Goal: Task Accomplishment & Management: Manage account settings

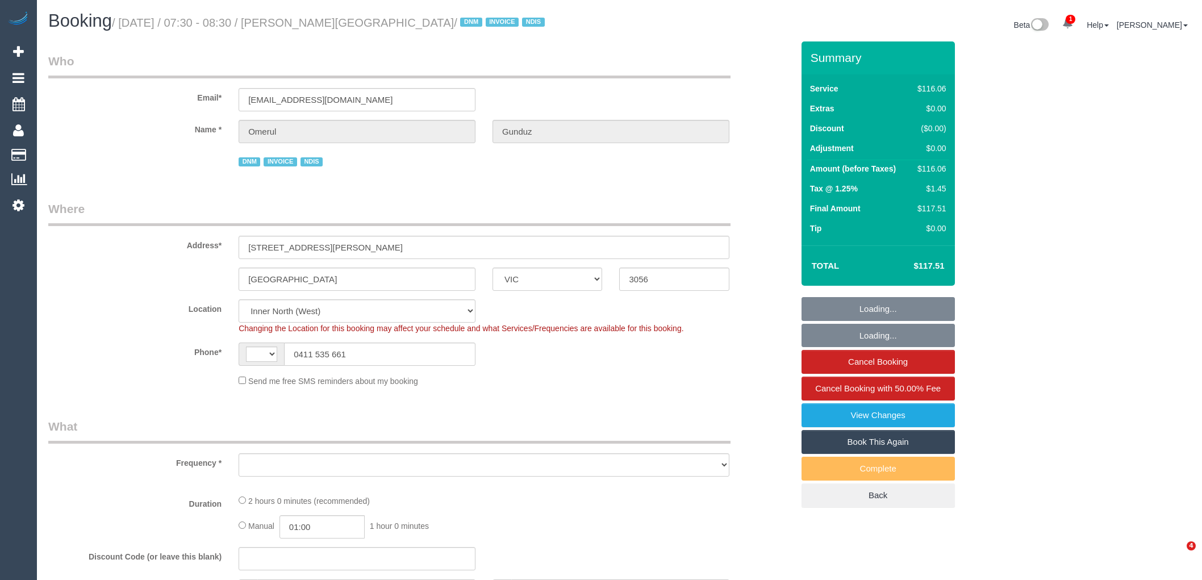
select select "VIC"
select select "number:28"
select select "number:14"
select select "number:19"
select select "number:23"
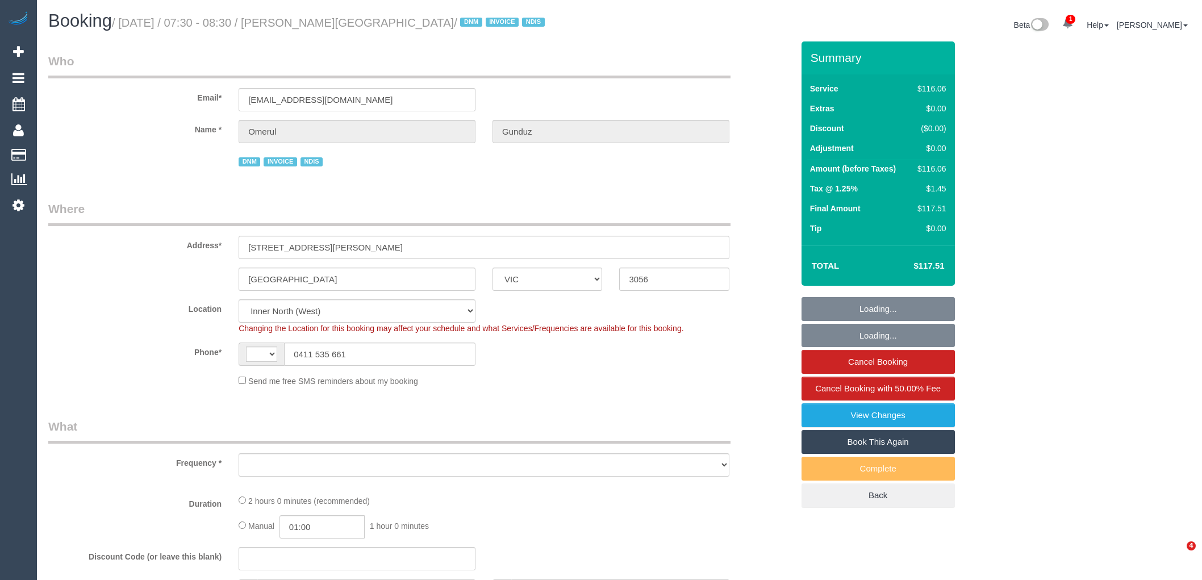
select select "number:35"
select select "string:AU"
select select "object:1699"
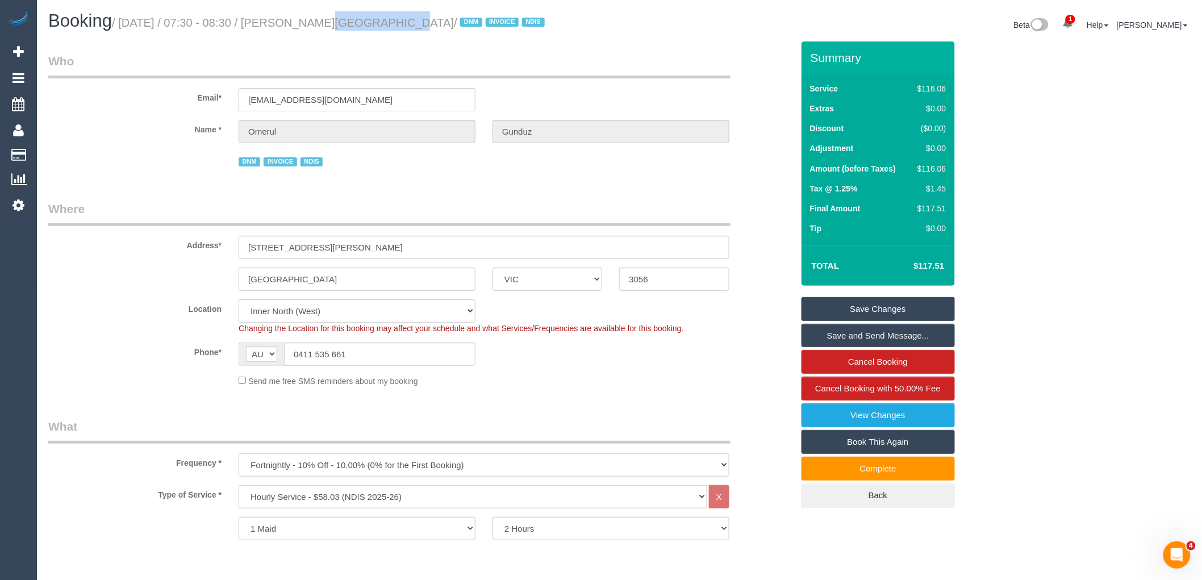
drag, startPoint x: 374, startPoint y: 22, endPoint x: 291, endPoint y: 18, distance: 83.0
click at [291, 18] on small "/ [DATE] / 07:30 - 08:30 / [PERSON_NAME][GEOGRAPHIC_DATA] / DNM INVOICE NDIS" at bounding box center [330, 22] width 436 height 12
copy small "Omerul Gunduz"
click at [921, 362] on link "Cancel Booking" at bounding box center [877, 362] width 153 height 24
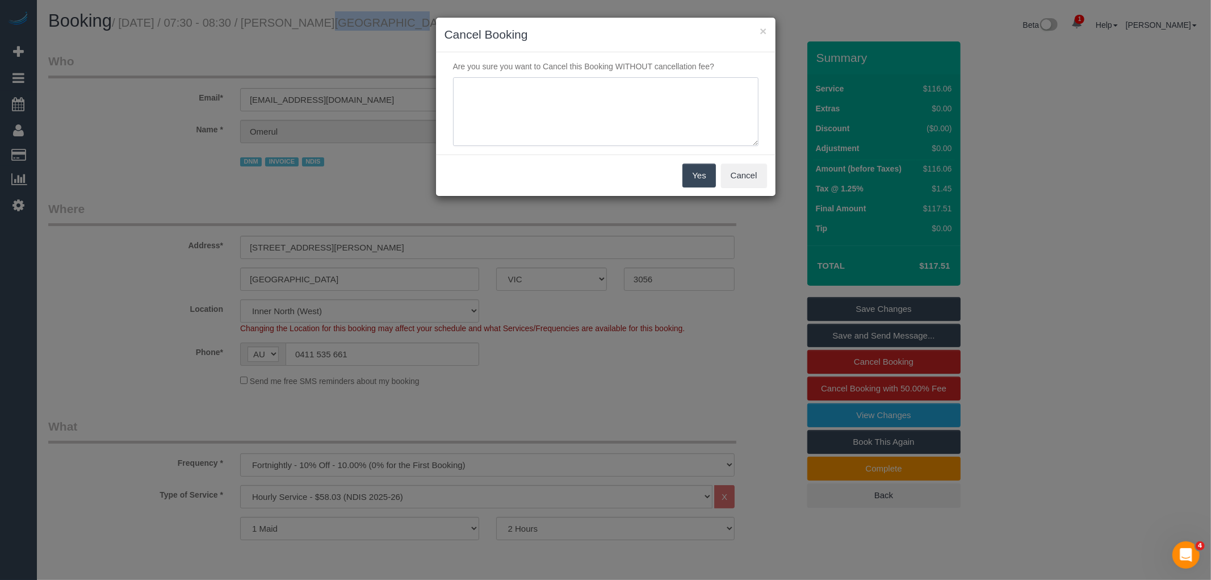
click at [571, 118] on textarea at bounding box center [606, 111] width 306 height 69
type textarea "Cleaners car is not starting via phone VC"
click at [695, 178] on button "Yes" at bounding box center [699, 176] width 33 height 24
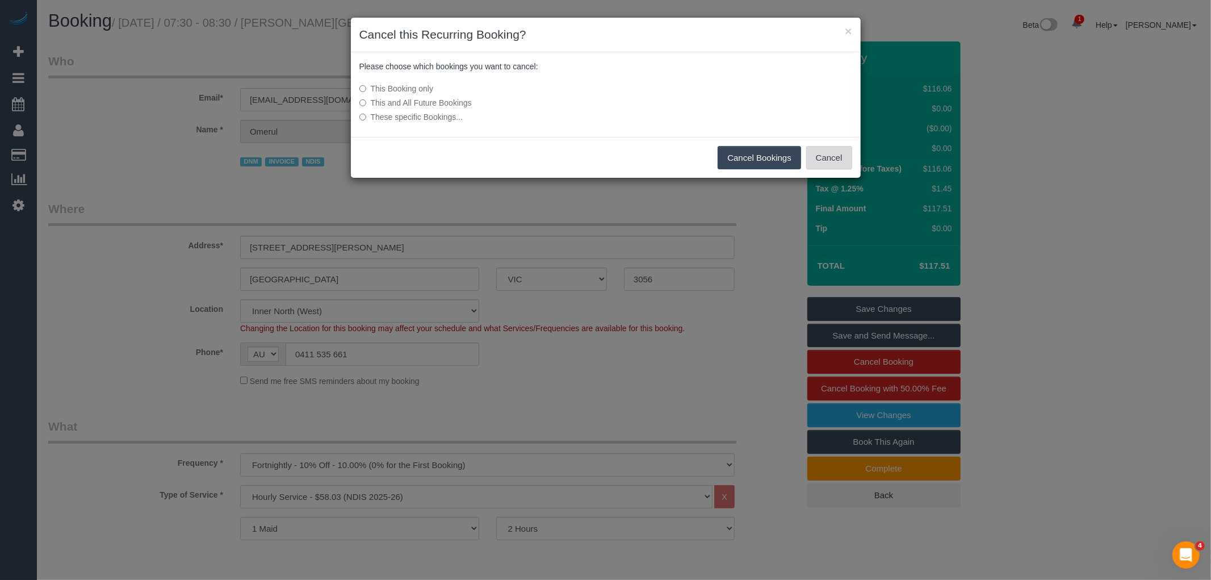
click at [841, 166] on button "Cancel" at bounding box center [830, 158] width 46 height 24
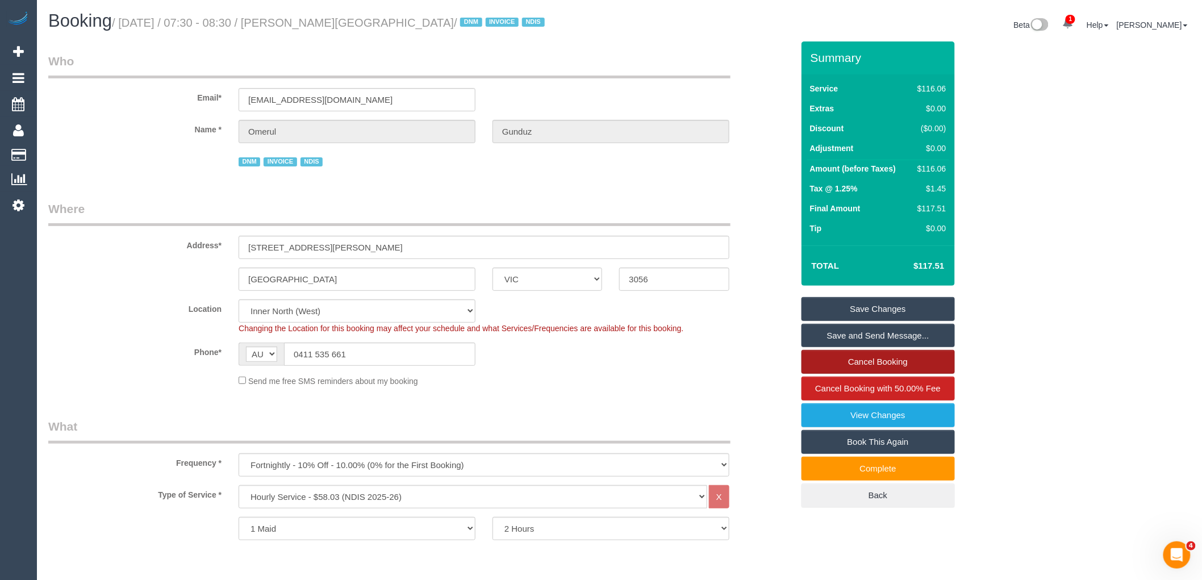
click at [904, 360] on link "Cancel Booking" at bounding box center [877, 362] width 153 height 24
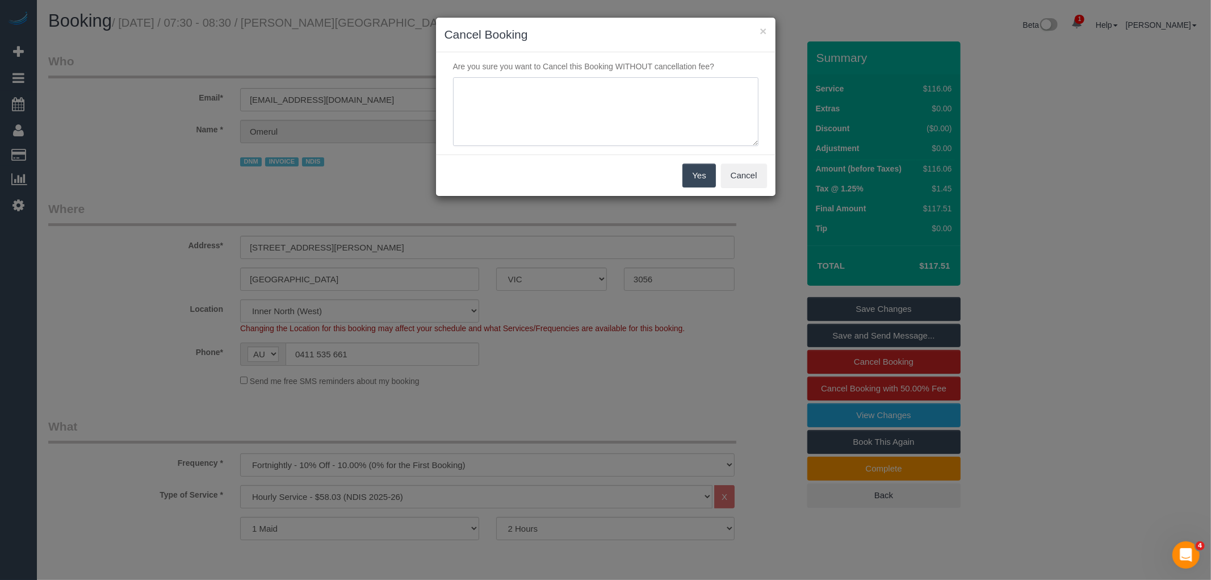
click at [614, 120] on textarea at bounding box center [606, 111] width 306 height 69
type textarea "Cleaners car is not starting - customer unable to wait via phone VC"
click at [699, 172] on button "Yes" at bounding box center [699, 176] width 33 height 24
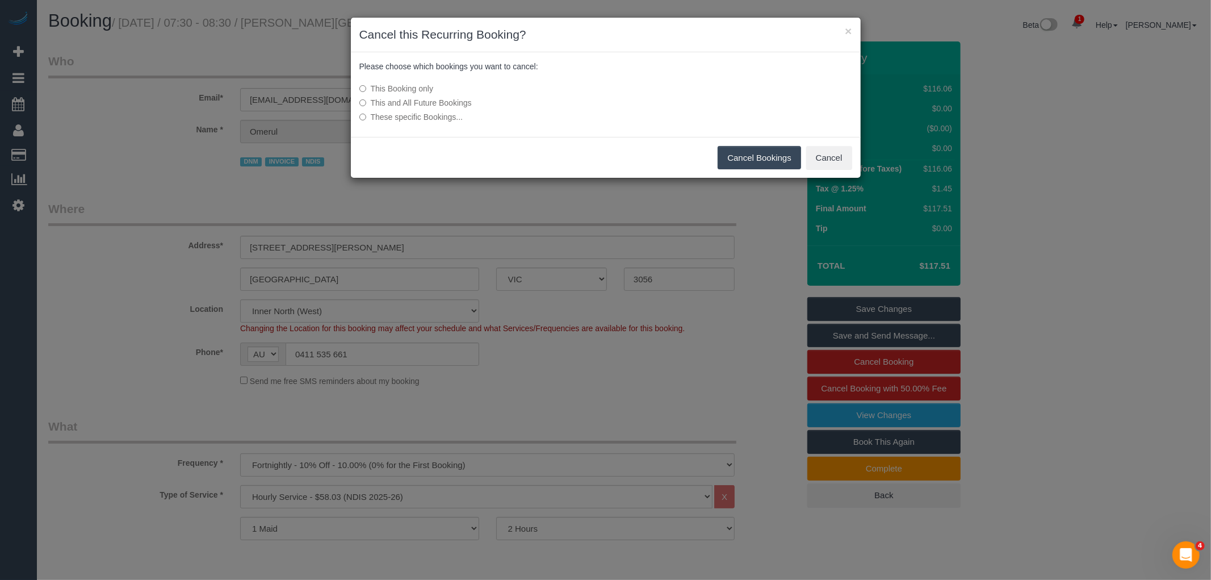
click at [769, 160] on button "Cancel Bookings" at bounding box center [759, 158] width 83 height 24
